Goal: Task Accomplishment & Management: Complete application form

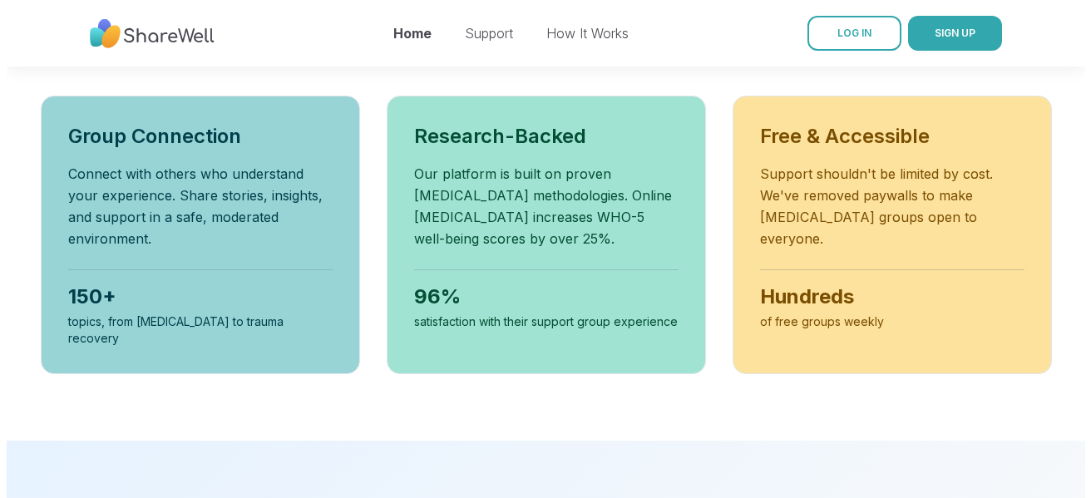
scroll to position [665, 0]
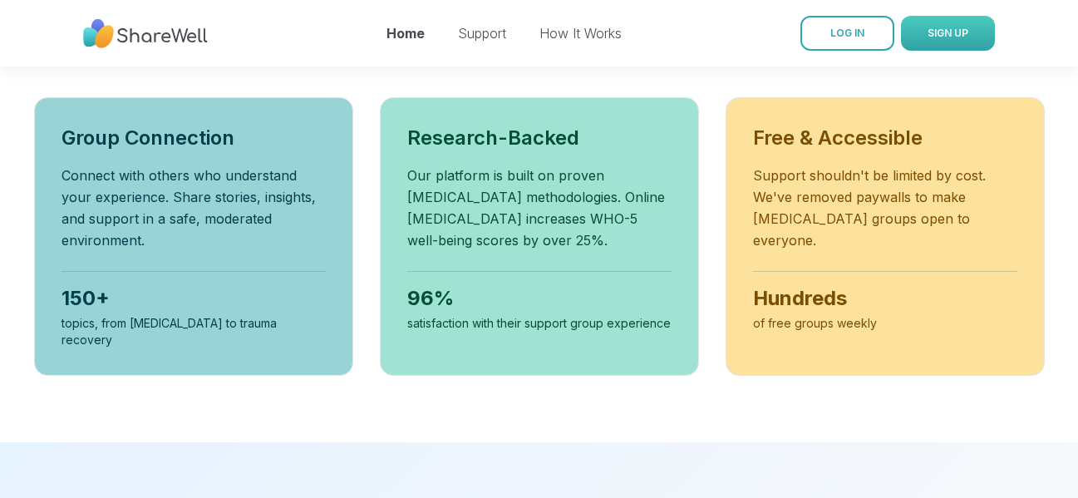
click at [951, 37] on span "SIGN UP" at bounding box center [948, 33] width 41 height 12
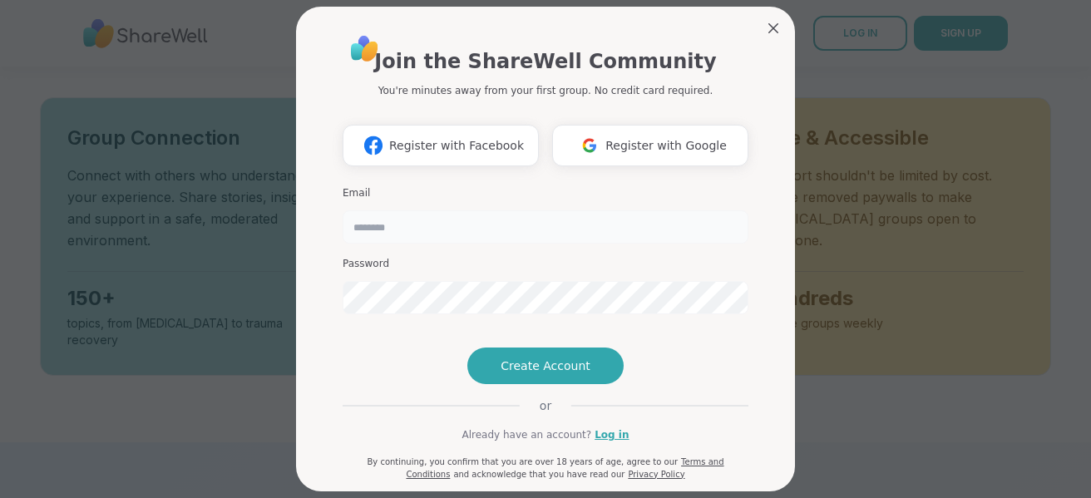
click at [406, 230] on input "email" at bounding box center [546, 226] width 406 height 33
type input "**********"
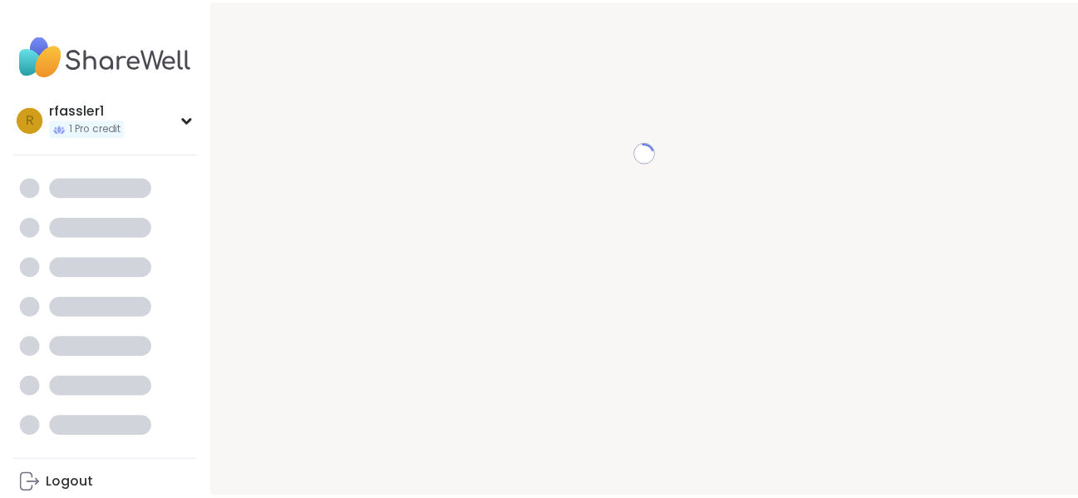
scroll to position [17, 0]
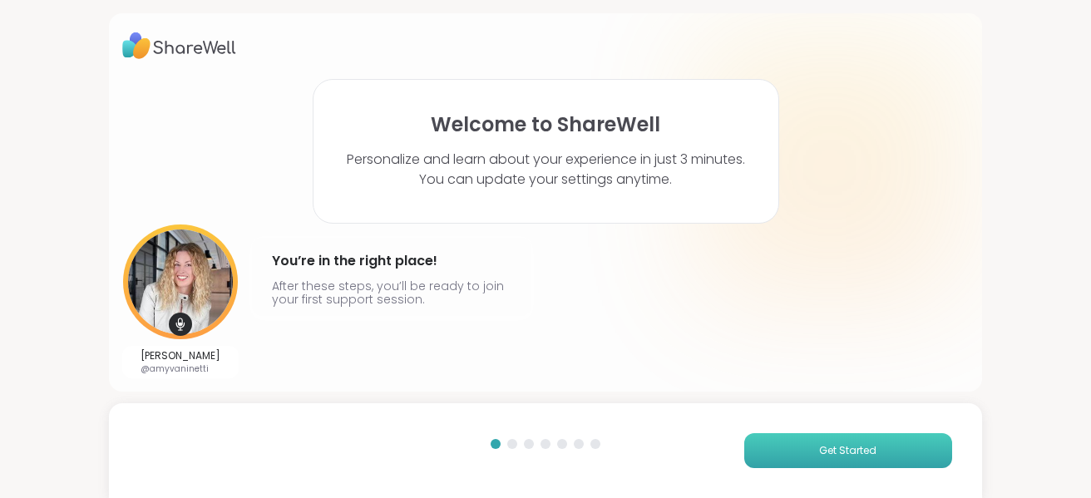
click at [769, 456] on button "Get Started" at bounding box center [848, 450] width 208 height 35
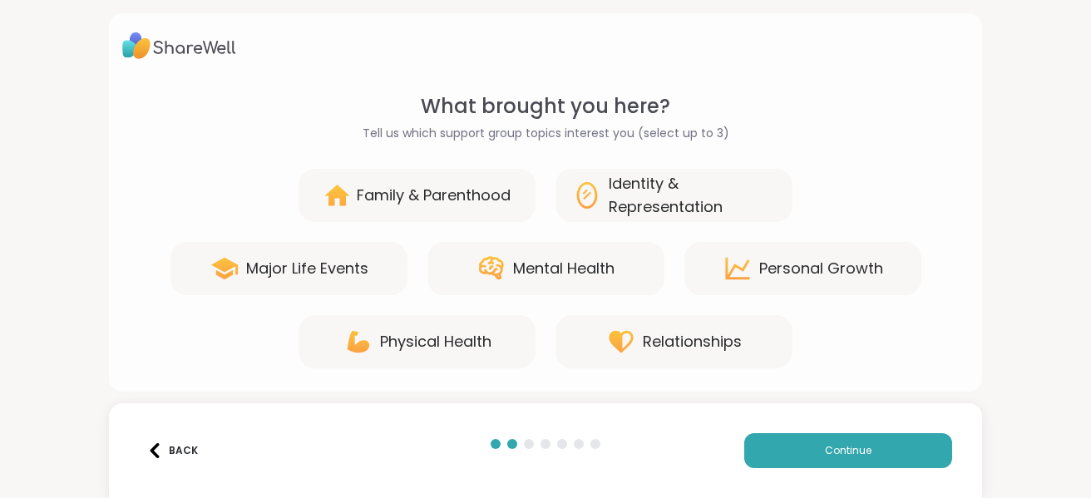
click at [427, 190] on div "Family & Parenthood" at bounding box center [434, 195] width 154 height 23
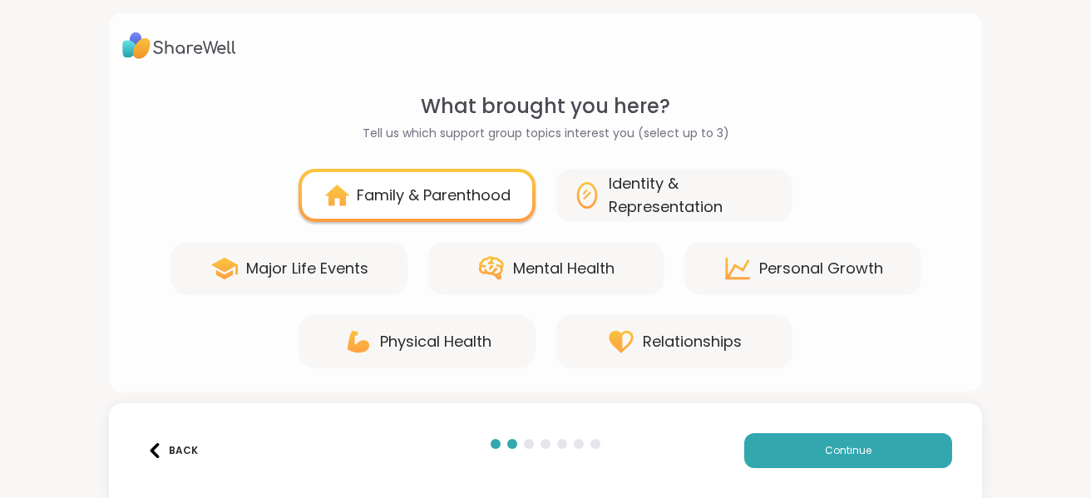
click at [534, 274] on div "Mental Health" at bounding box center [563, 268] width 101 height 23
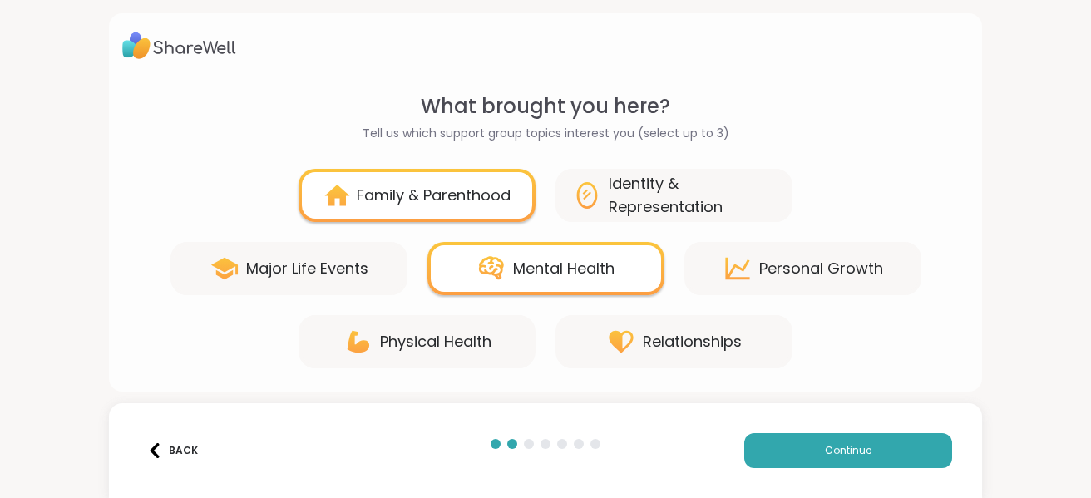
click at [637, 198] on div "Identity & Representation" at bounding box center [692, 195] width 167 height 47
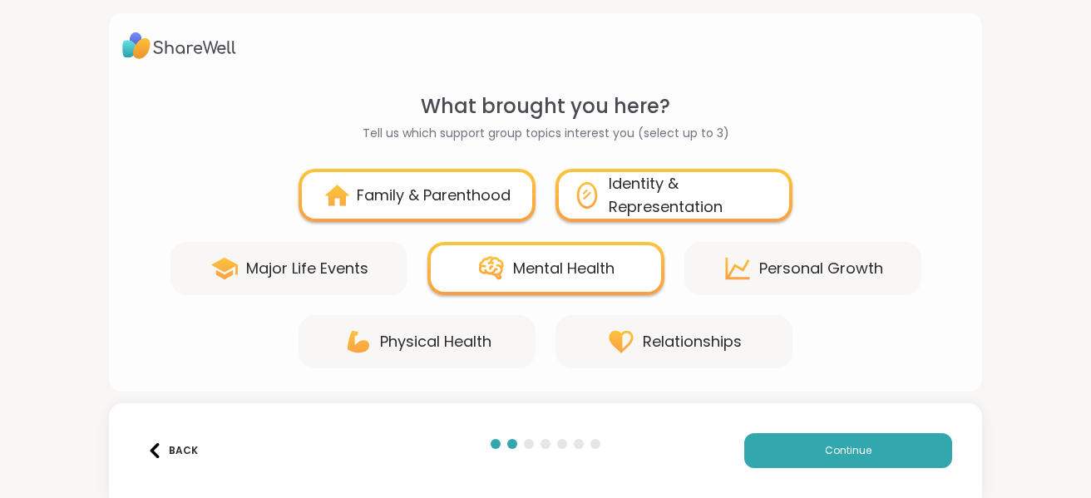
click at [735, 239] on div "Family & Parenthood Identity & Representation Major Life Events Mental Health […" at bounding box center [545, 269] width 846 height 200
click at [743, 251] on div "Personal Growth" at bounding box center [802, 268] width 237 height 53
click at [678, 342] on div "Relationships" at bounding box center [692, 341] width 99 height 23
click at [645, 354] on div "Relationships" at bounding box center [673, 341] width 237 height 53
click at [626, 210] on div "Identity & Representation" at bounding box center [692, 195] width 167 height 47
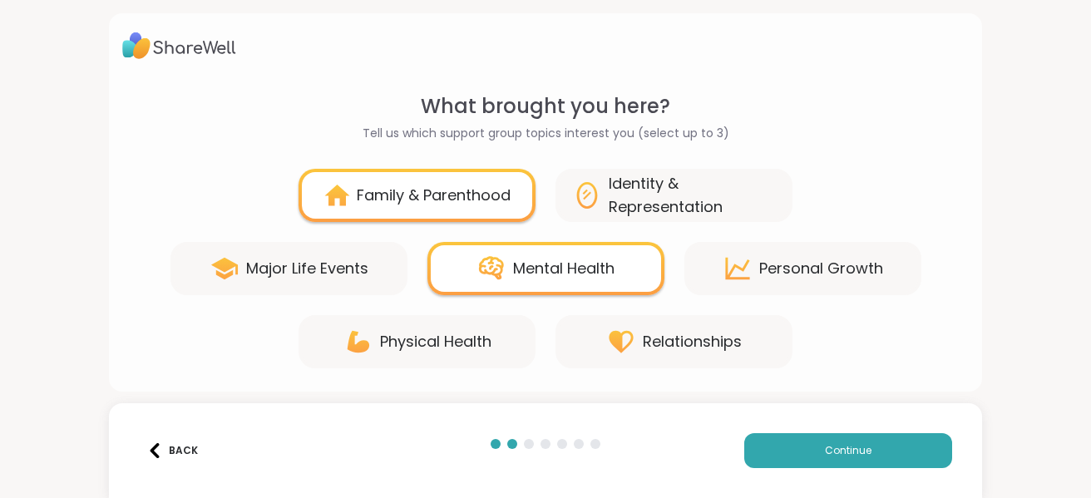
click at [362, 279] on div "Major Life Events" at bounding box center [307, 268] width 122 height 23
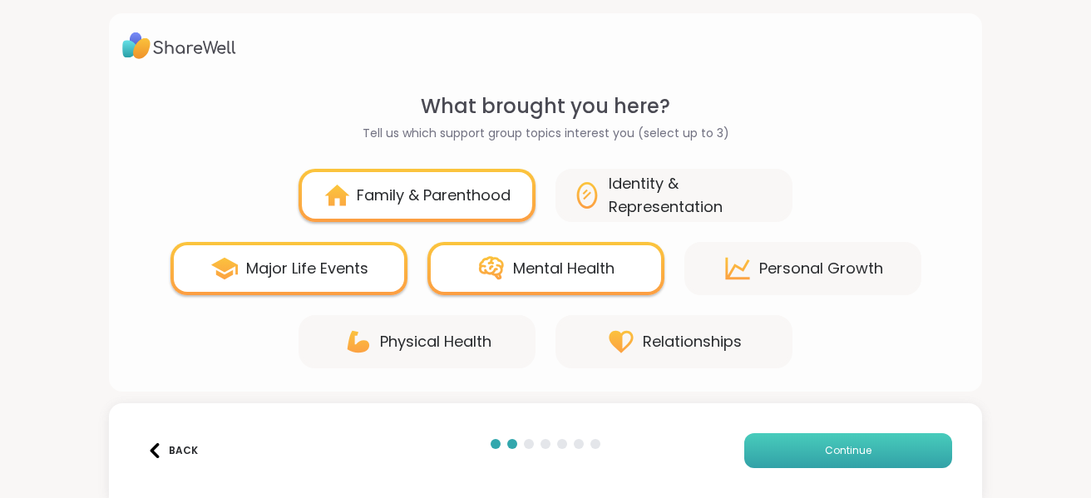
click at [903, 449] on button "Continue" at bounding box center [848, 450] width 208 height 35
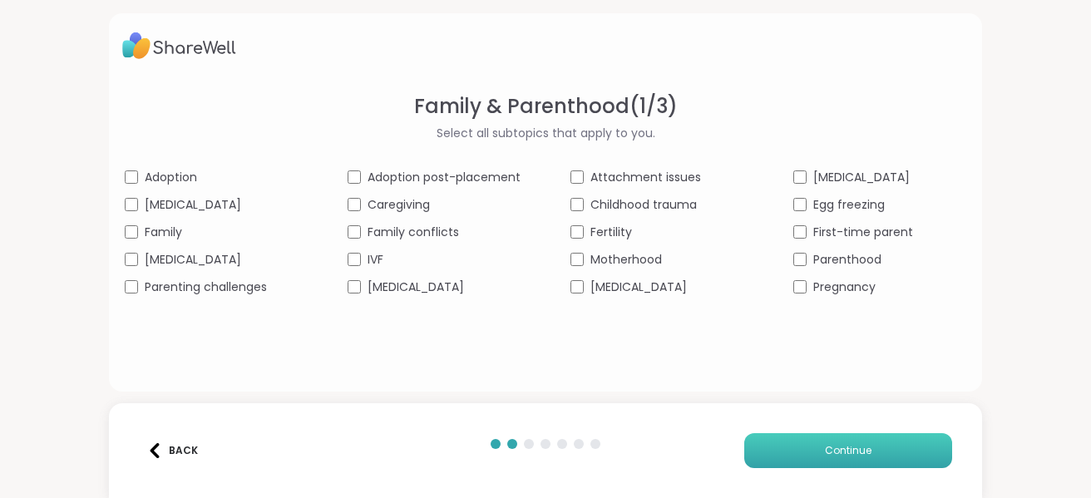
click at [856, 449] on span "Continue" at bounding box center [848, 450] width 47 height 15
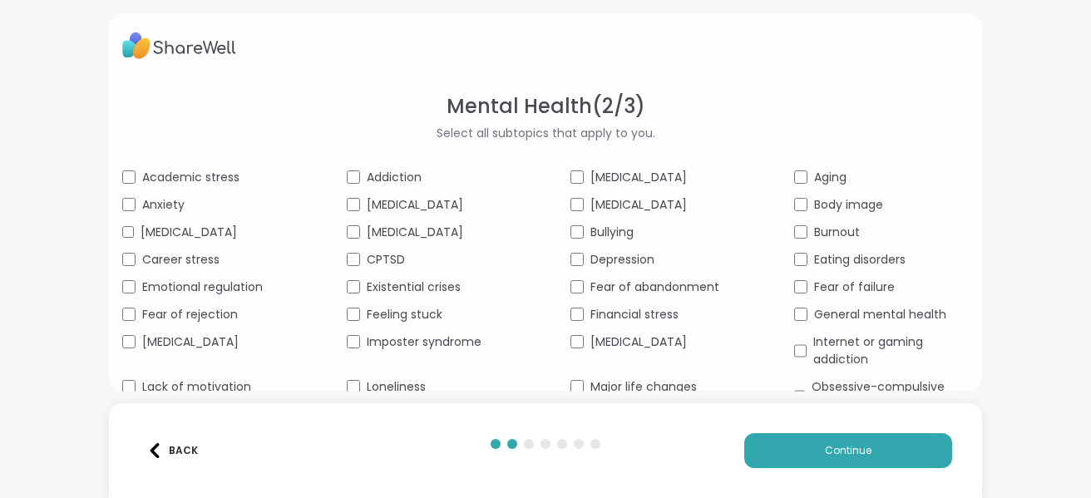
click at [128, 185] on div "Academic stress" at bounding box center [209, 177] width 174 height 17
click at [348, 323] on div "Feeling stuck" at bounding box center [434, 314] width 174 height 17
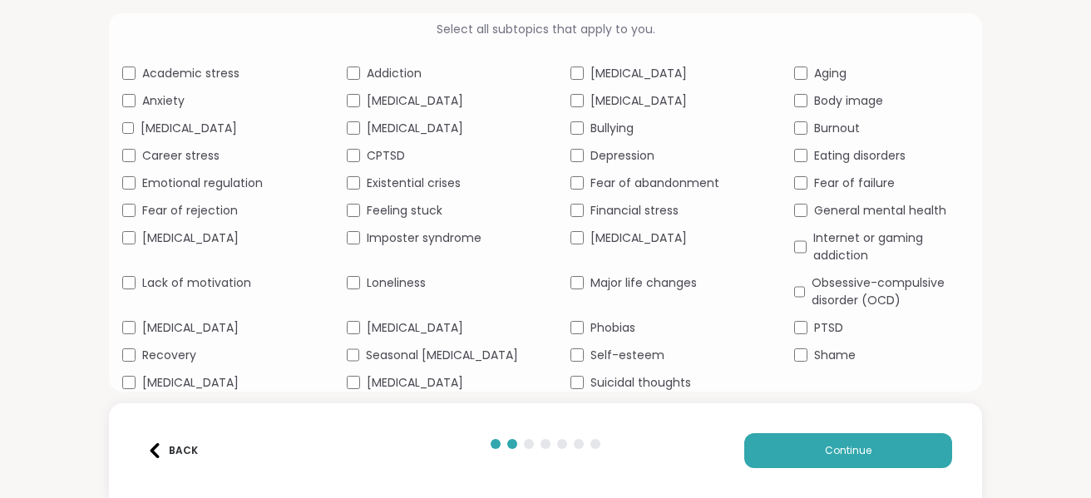
scroll to position [139, 0]
click at [154, 456] on img at bounding box center [154, 450] width 15 height 15
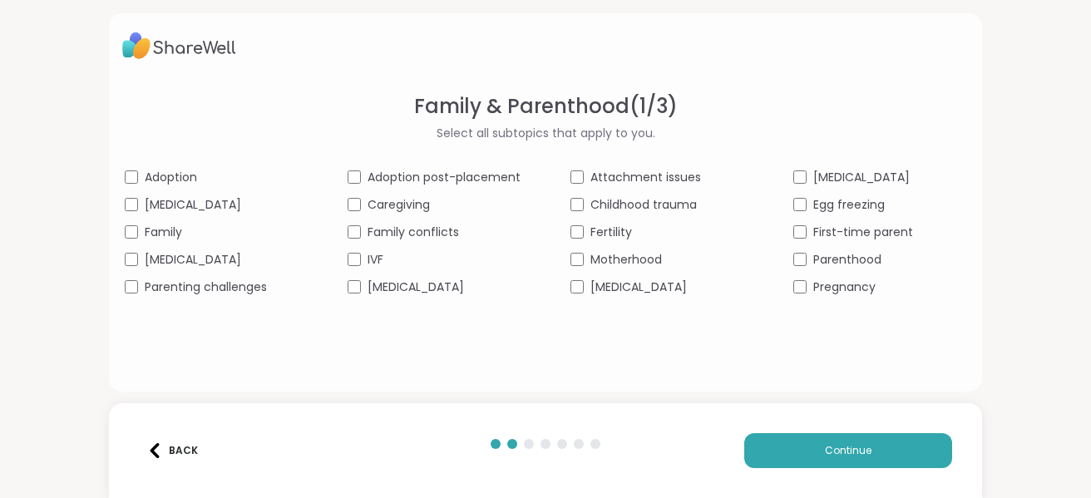
scroll to position [0, 0]
click at [858, 451] on span "Continue" at bounding box center [848, 450] width 47 height 15
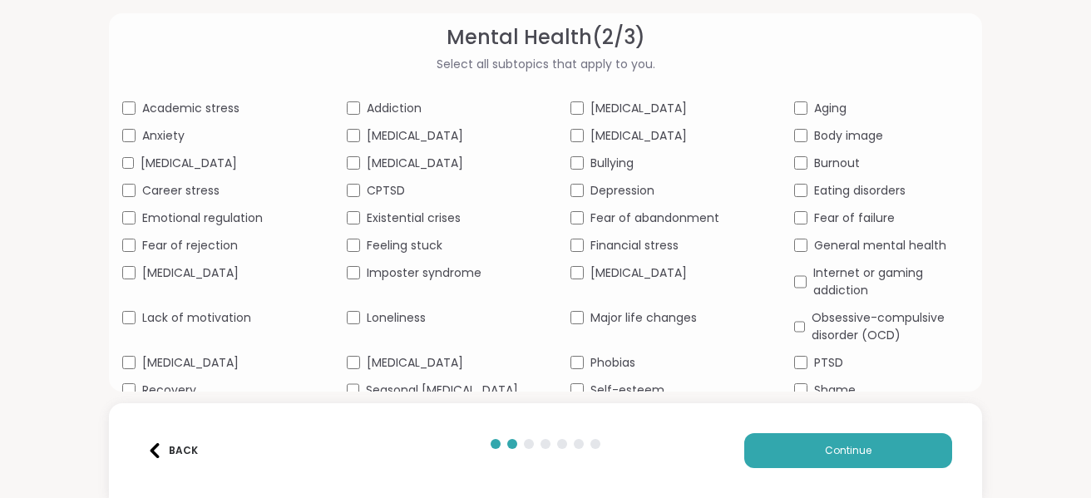
scroll to position [139, 0]
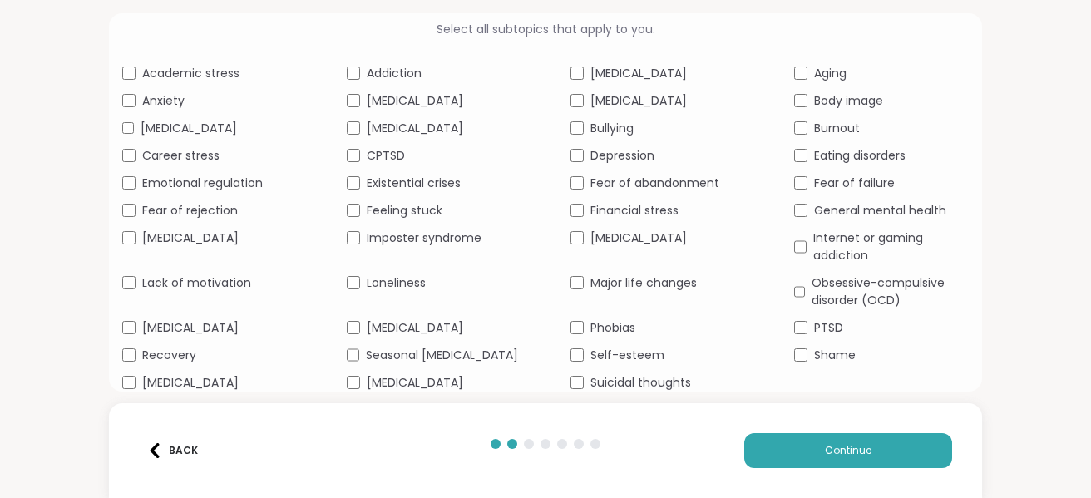
click at [797, 347] on div "Shame" at bounding box center [881, 355] width 174 height 17
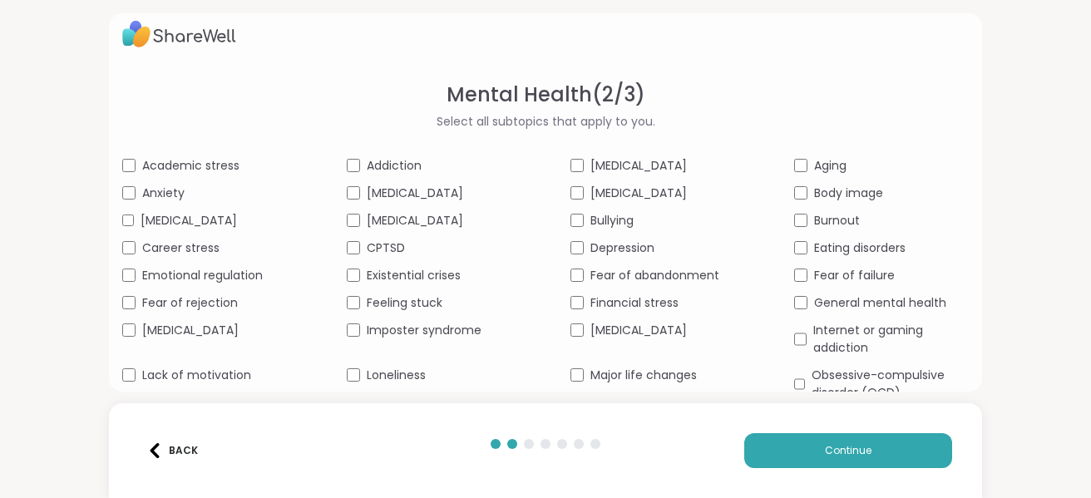
scroll to position [0, 0]
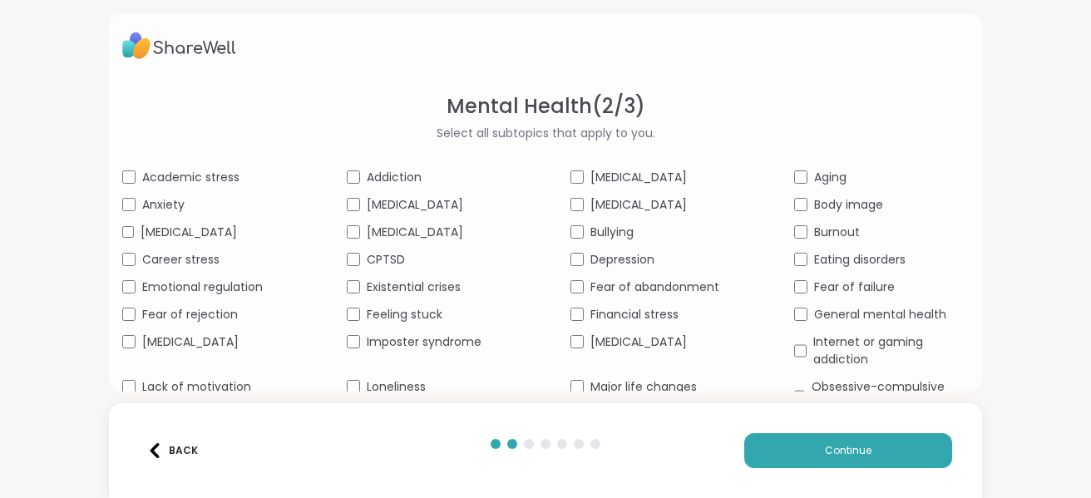
click at [831, 431] on div "Back Continue" at bounding box center [545, 450] width 873 height 95
click at [862, 449] on span "Continue" at bounding box center [848, 450] width 47 height 15
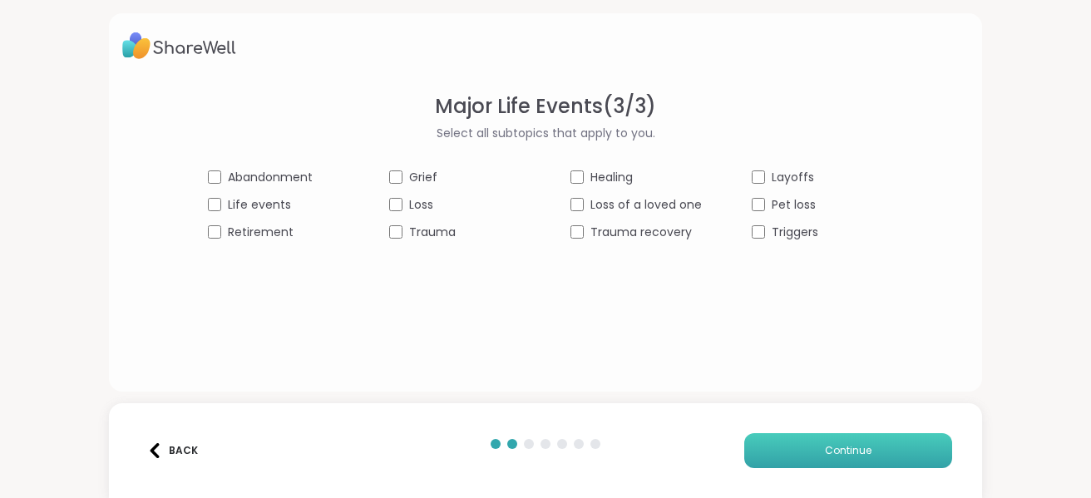
click at [863, 459] on button "Continue" at bounding box center [848, 450] width 208 height 35
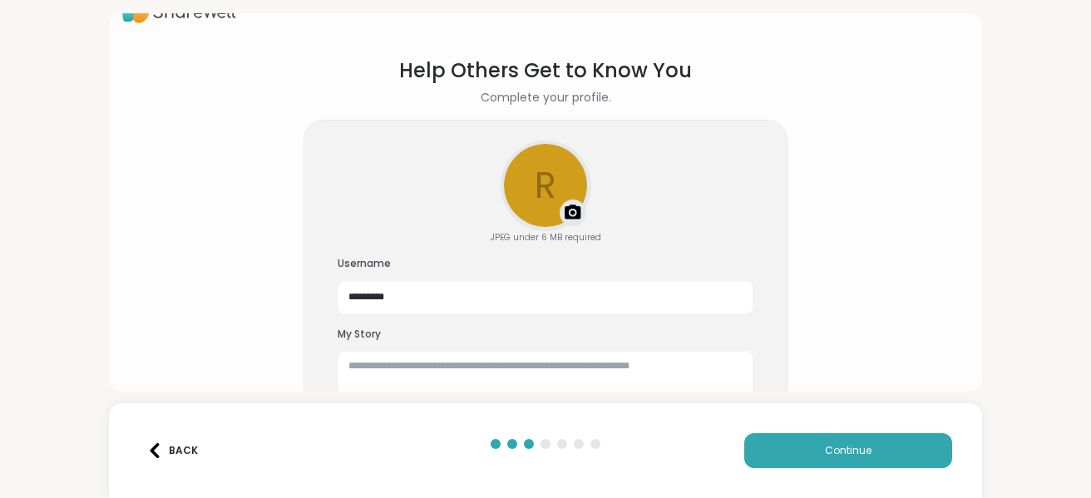
scroll to position [69, 0]
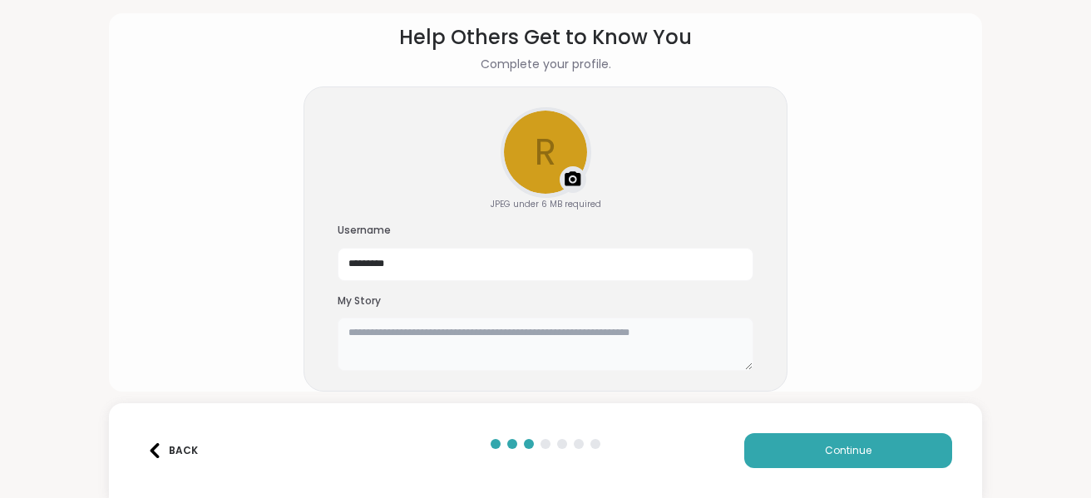
click at [438, 345] on textarea at bounding box center [546, 344] width 416 height 53
click at [439, 333] on textarea at bounding box center [546, 344] width 416 height 53
paste textarea "**********"
type textarea "**********"
click at [824, 313] on section "**********" at bounding box center [545, 185] width 846 height 352
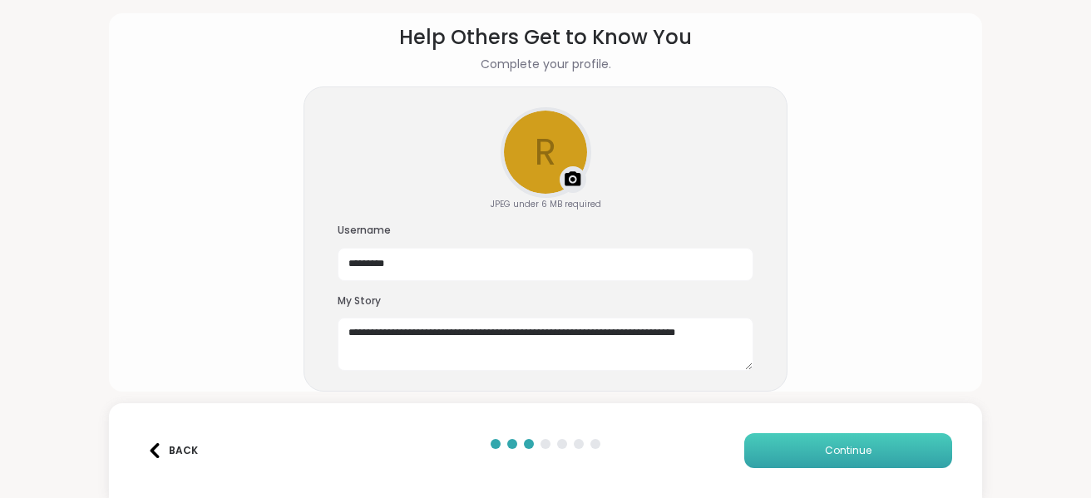
click at [801, 446] on button "Continue" at bounding box center [848, 450] width 208 height 35
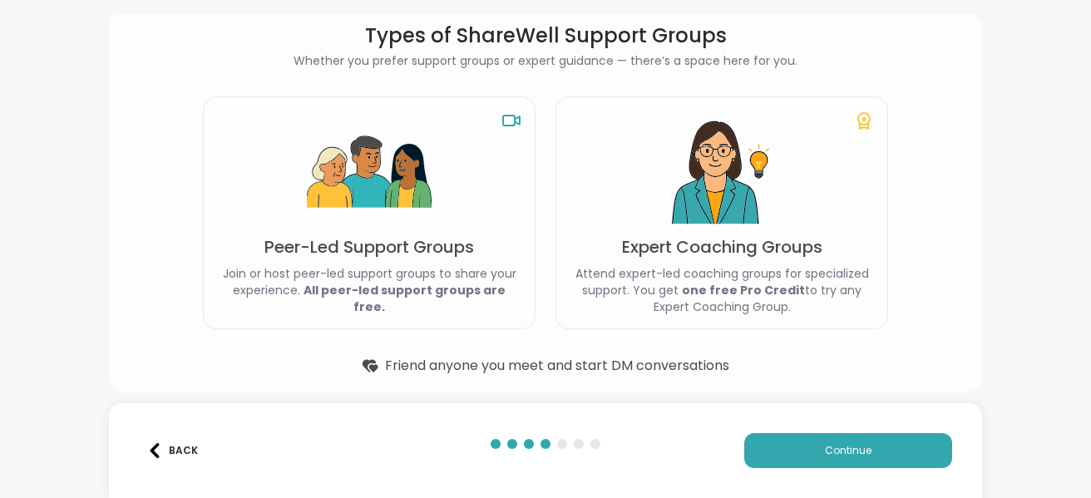
scroll to position [80, 0]
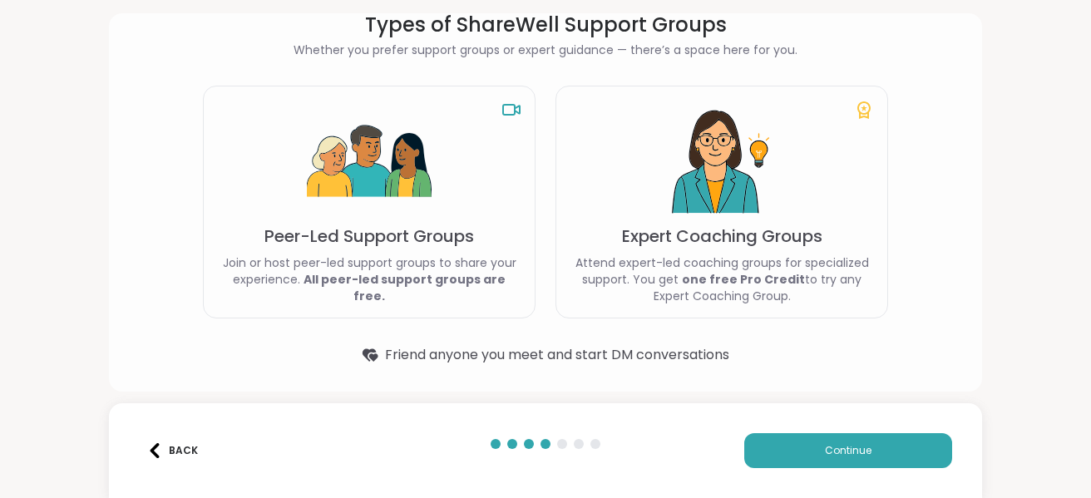
click at [461, 126] on div "Peer-Led Support Groups Join or host peer-led support groups to share your expe…" at bounding box center [369, 202] width 333 height 233
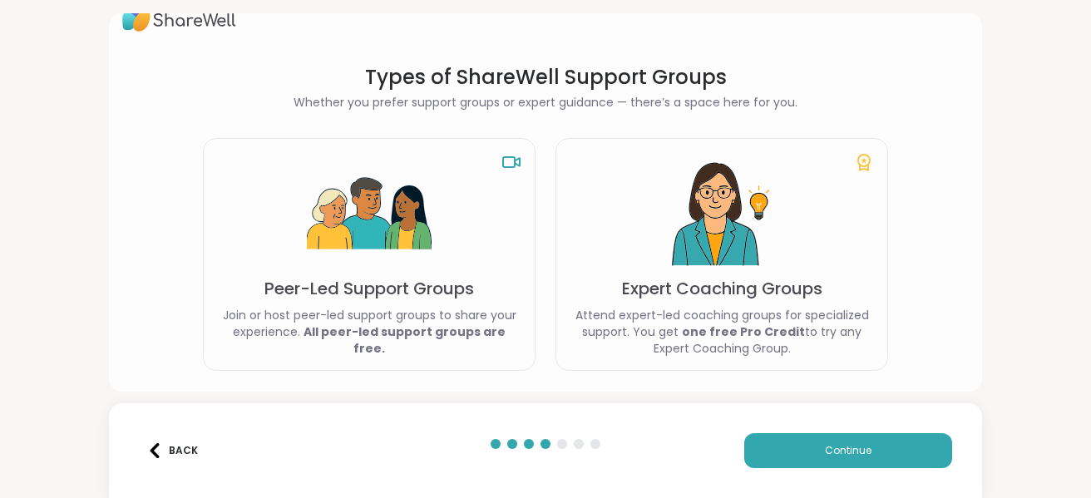
scroll to position [0, 0]
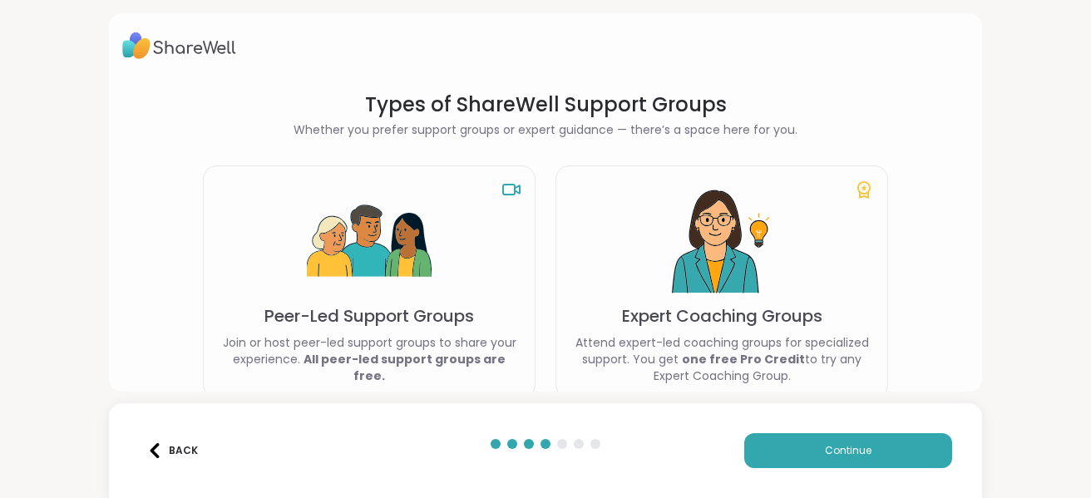
drag, startPoint x: 300, startPoint y: 155, endPoint x: 303, endPoint y: 163, distance: 9.0
click at [301, 155] on section "Types of ShareWell Support Groups Whether you prefer support groups or expert g…" at bounding box center [546, 268] width 752 height 380
click at [315, 224] on img at bounding box center [369, 242] width 125 height 125
click at [905, 458] on button "Continue" at bounding box center [848, 450] width 208 height 35
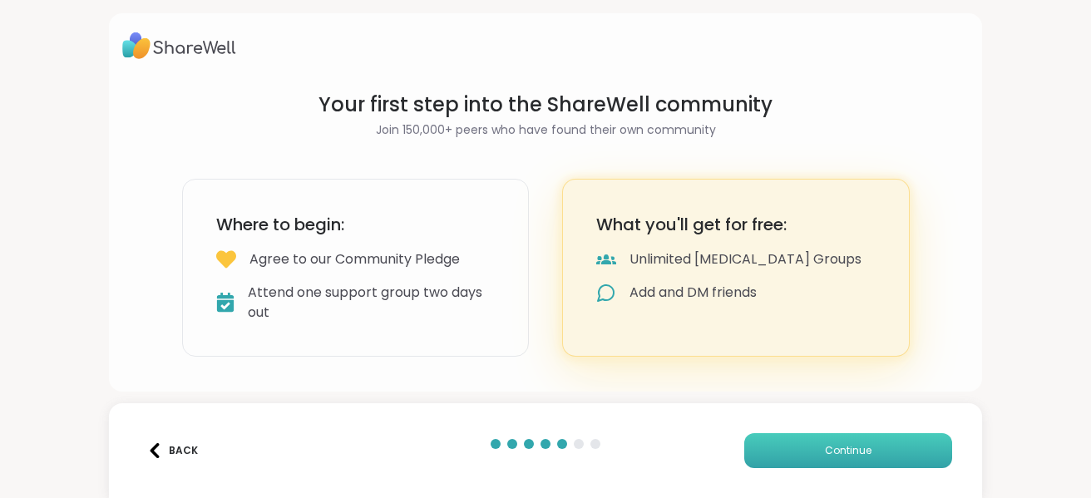
click at [796, 445] on button "Continue" at bounding box center [848, 450] width 208 height 35
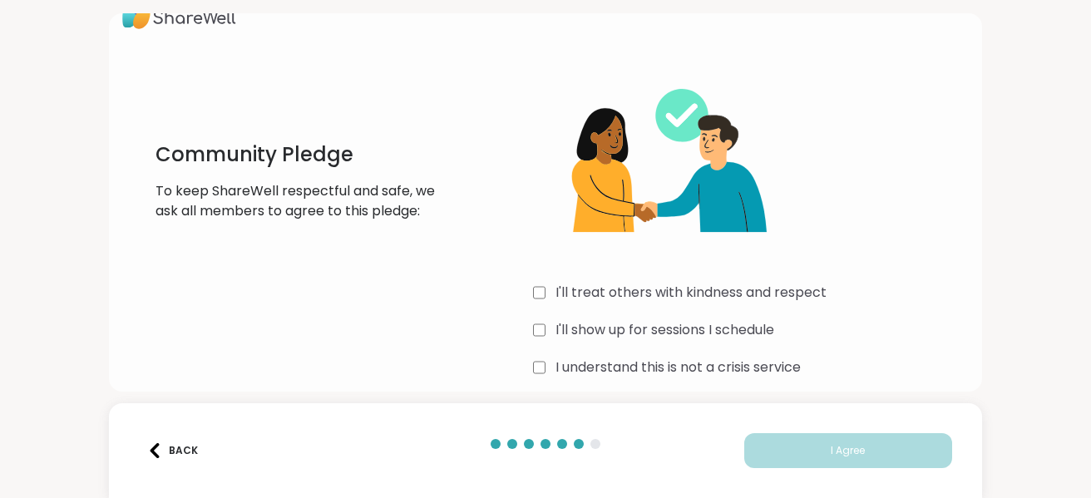
scroll to position [47, 0]
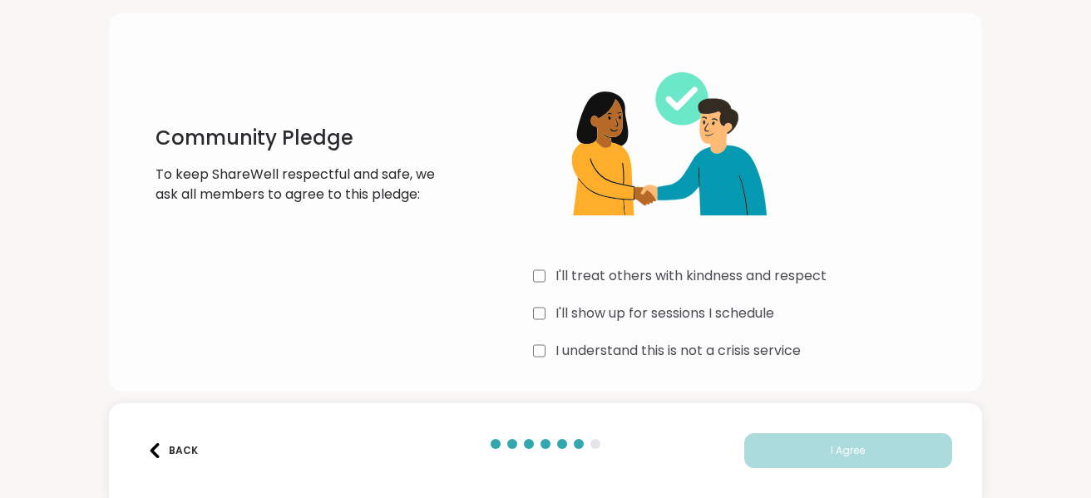
click at [525, 320] on div "Community Pledge To keep ShareWell respectful and safe, we ask all members to a…" at bounding box center [545, 205] width 846 height 320
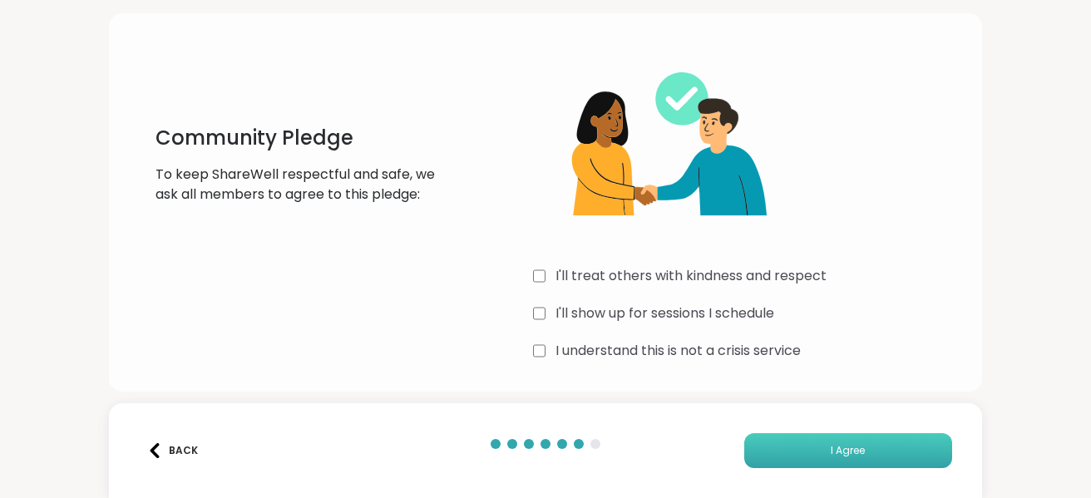
click at [804, 462] on button "I Agree" at bounding box center [848, 450] width 208 height 35
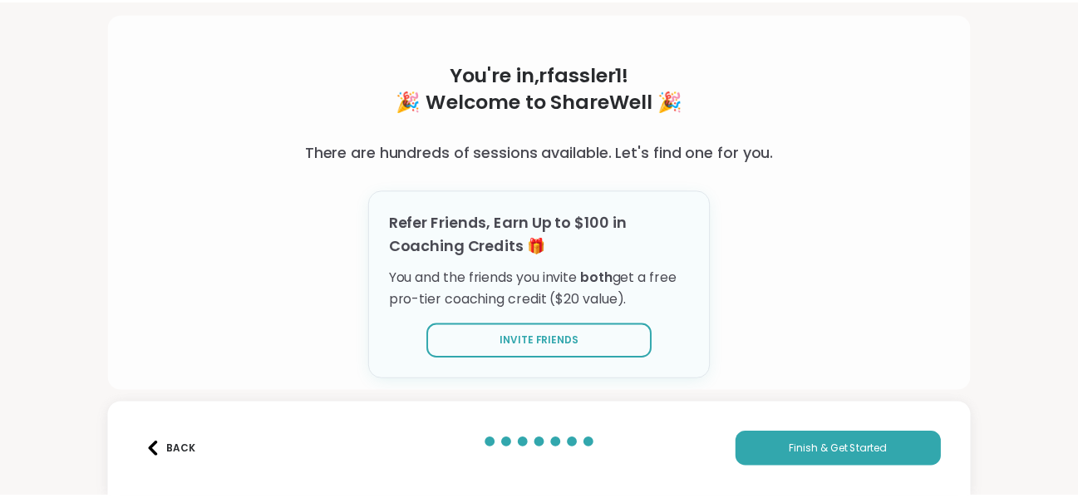
scroll to position [52, 0]
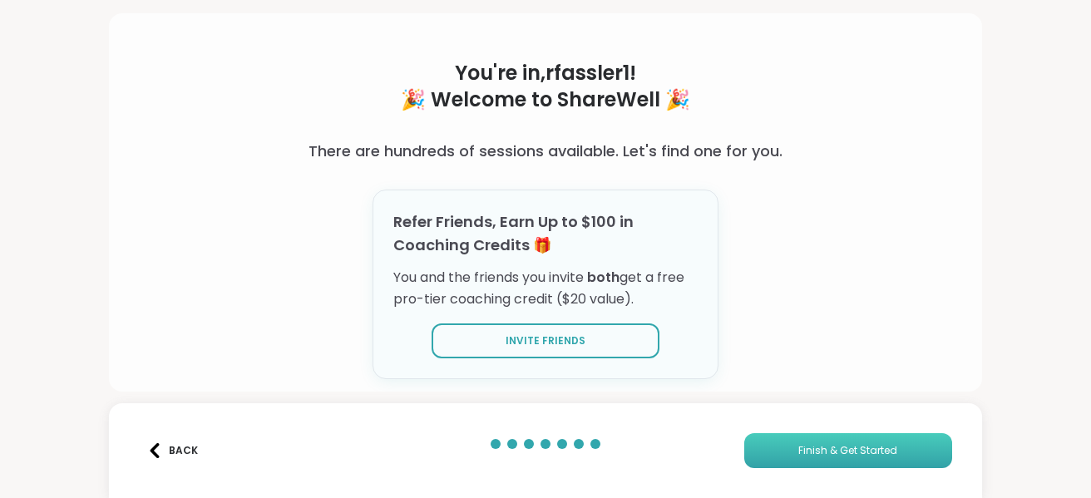
click at [816, 442] on button "Finish & Get Started" at bounding box center [848, 450] width 208 height 35
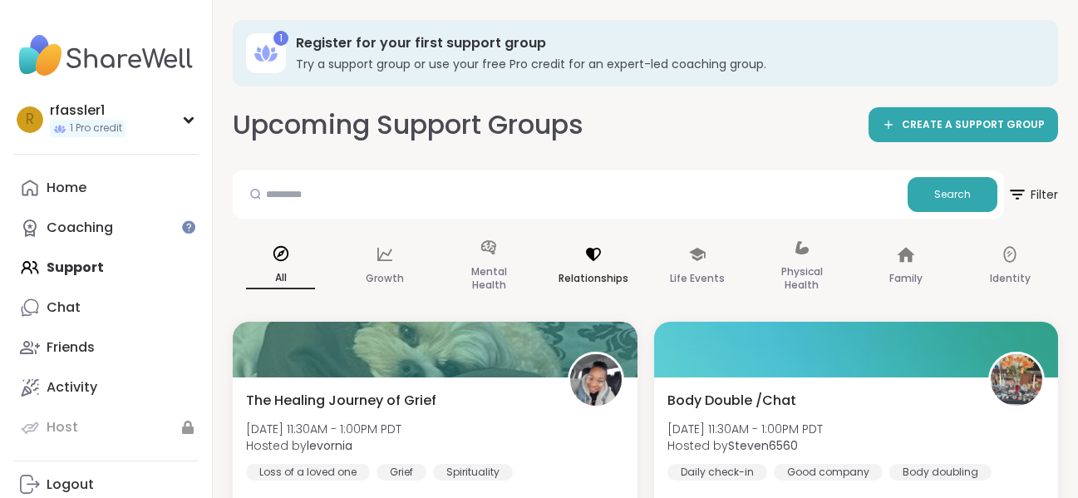
click at [595, 264] on div "Relationships" at bounding box center [593, 266] width 96 height 83
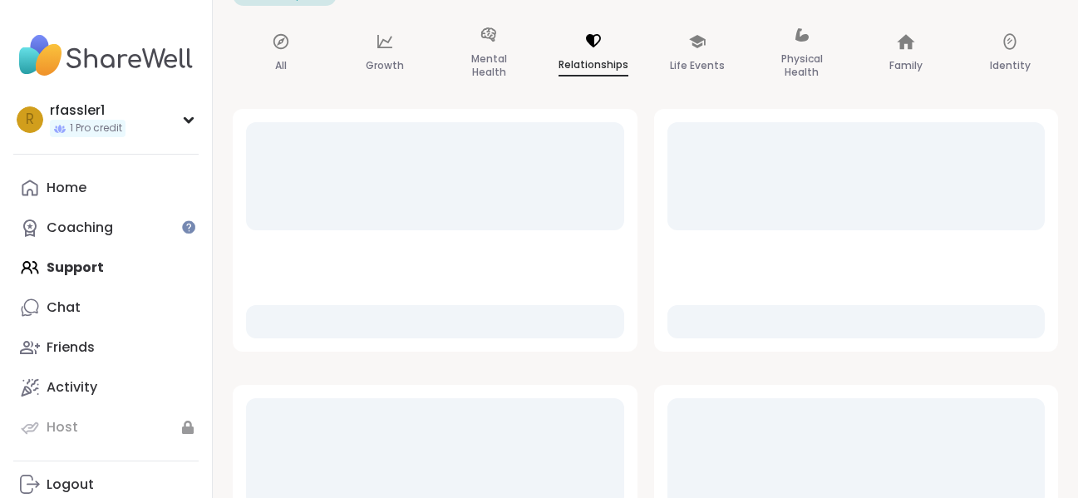
scroll to position [249, 0]
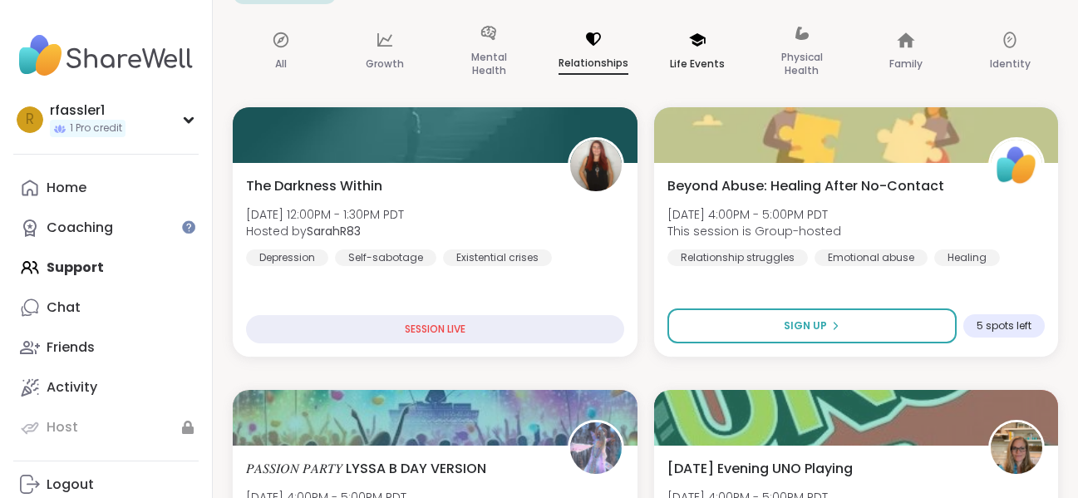
click at [701, 52] on div "Life Events" at bounding box center [698, 52] width 96 height 83
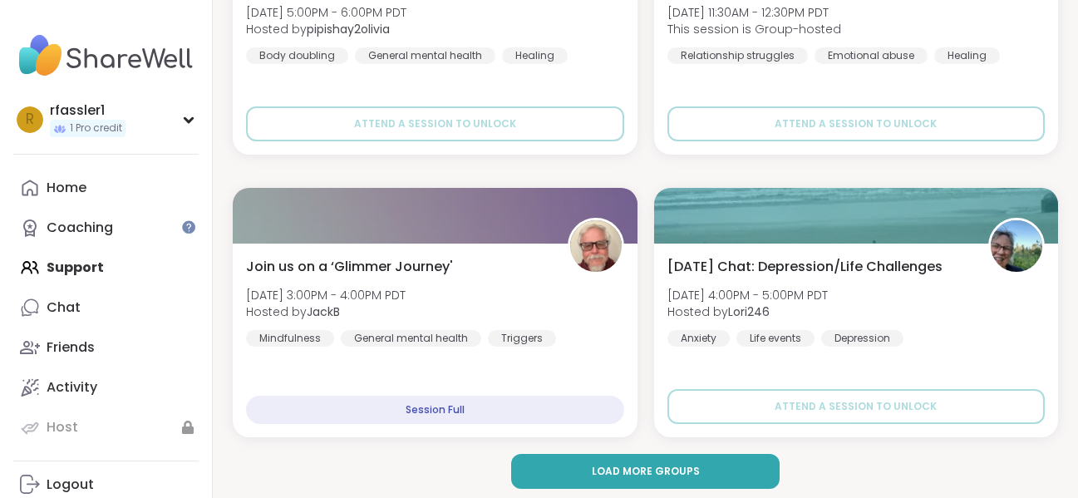
scroll to position [4982, 0]
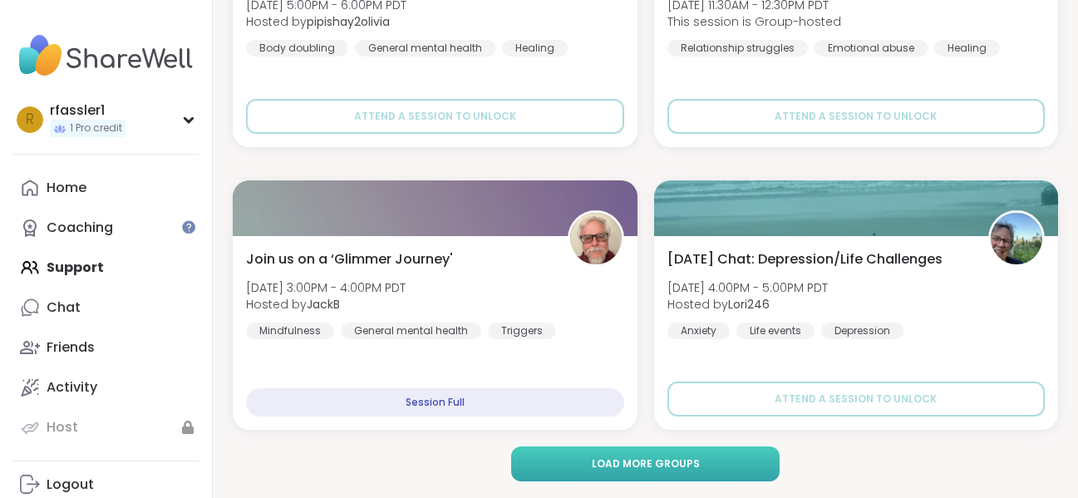
click at [733, 465] on button "Load more groups" at bounding box center [645, 464] width 269 height 35
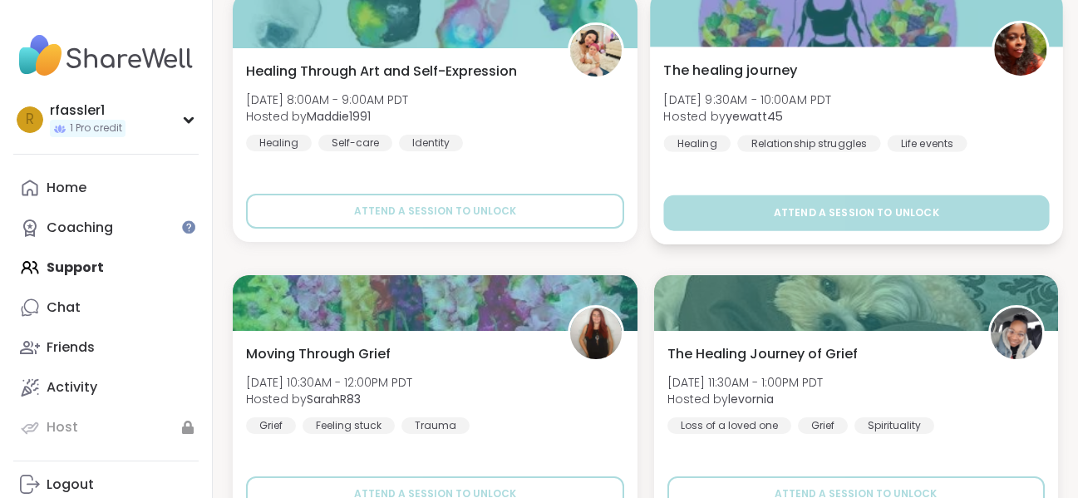
scroll to position [8308, 0]
